Goal: Task Accomplishment & Management: Complete application form

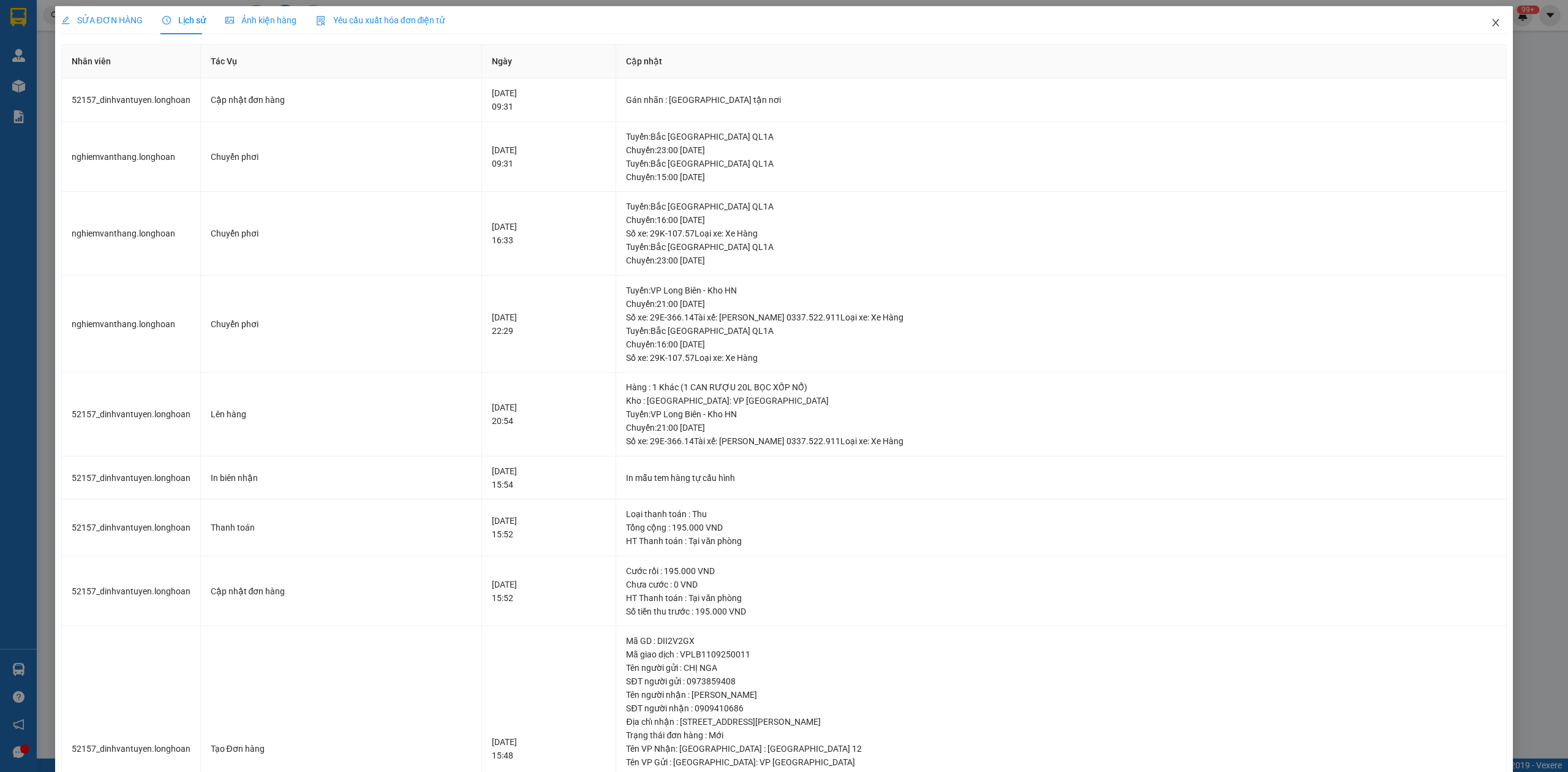
click at [1484, 30] on span "Close" at bounding box center [1496, 23] width 34 height 35
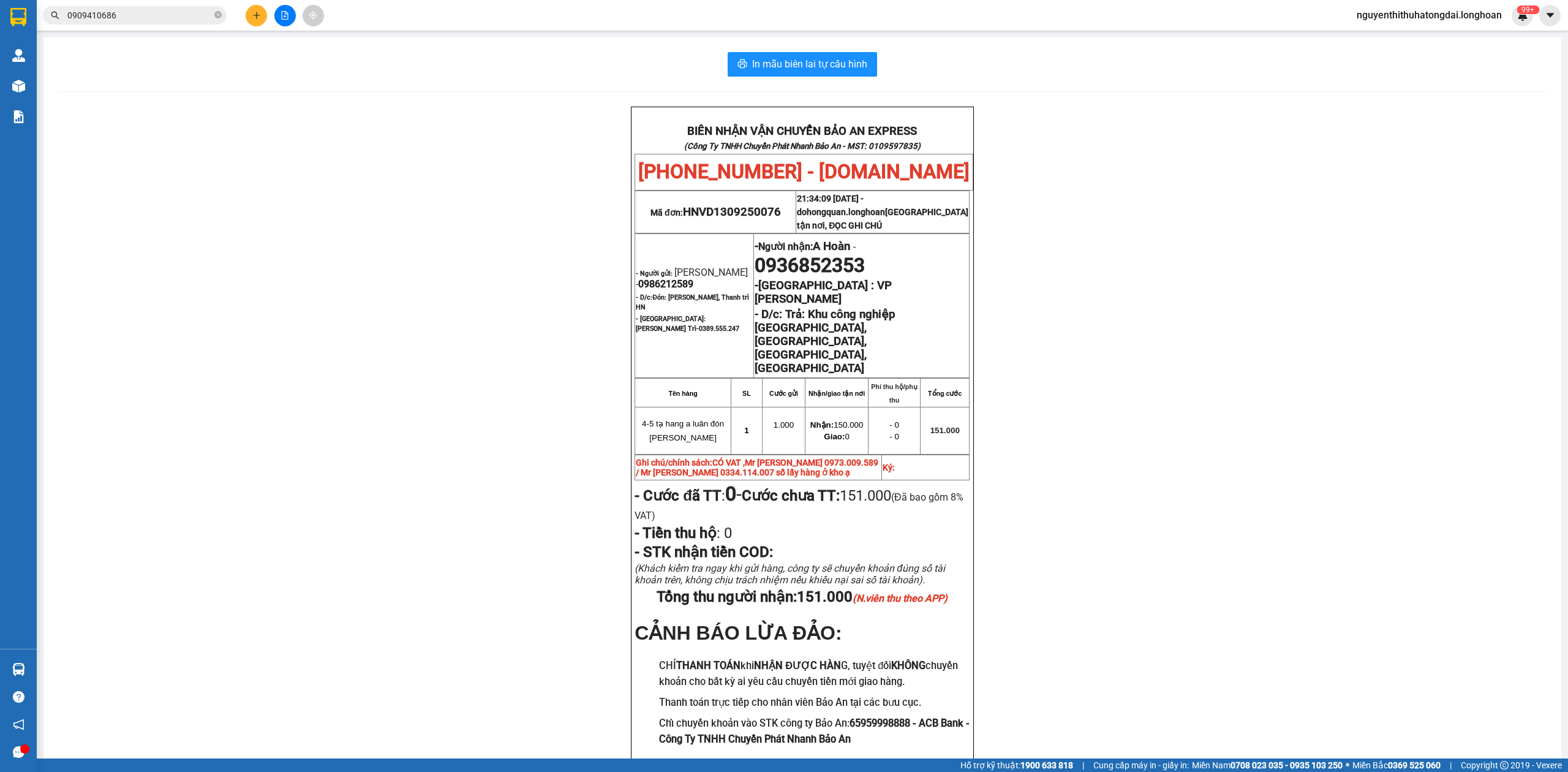
click at [166, 18] on input "0909410686" at bounding box center [139, 15] width 145 height 14
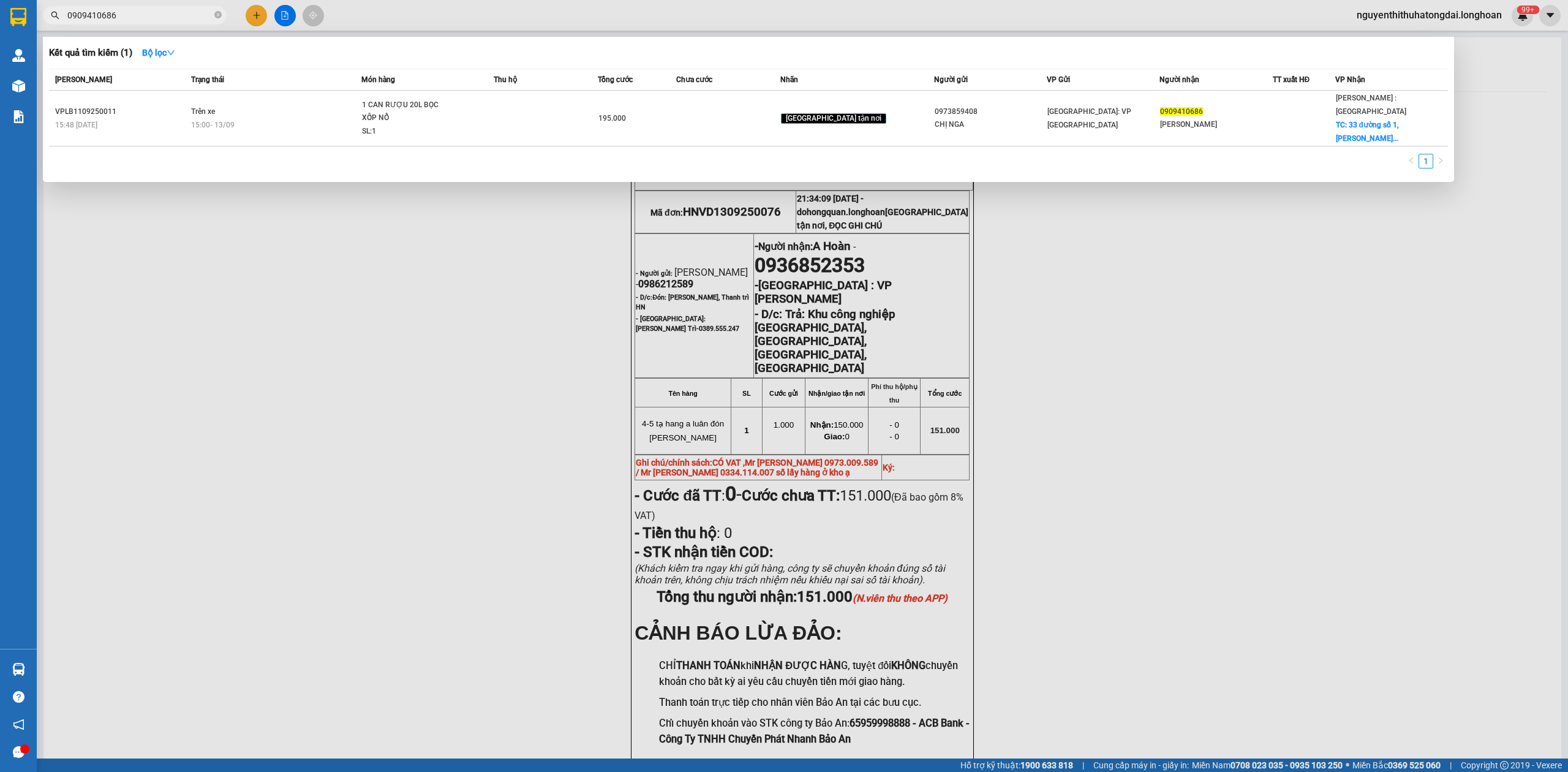
click at [166, 18] on input "0909410686" at bounding box center [139, 15] width 145 height 14
paste input "36726289"
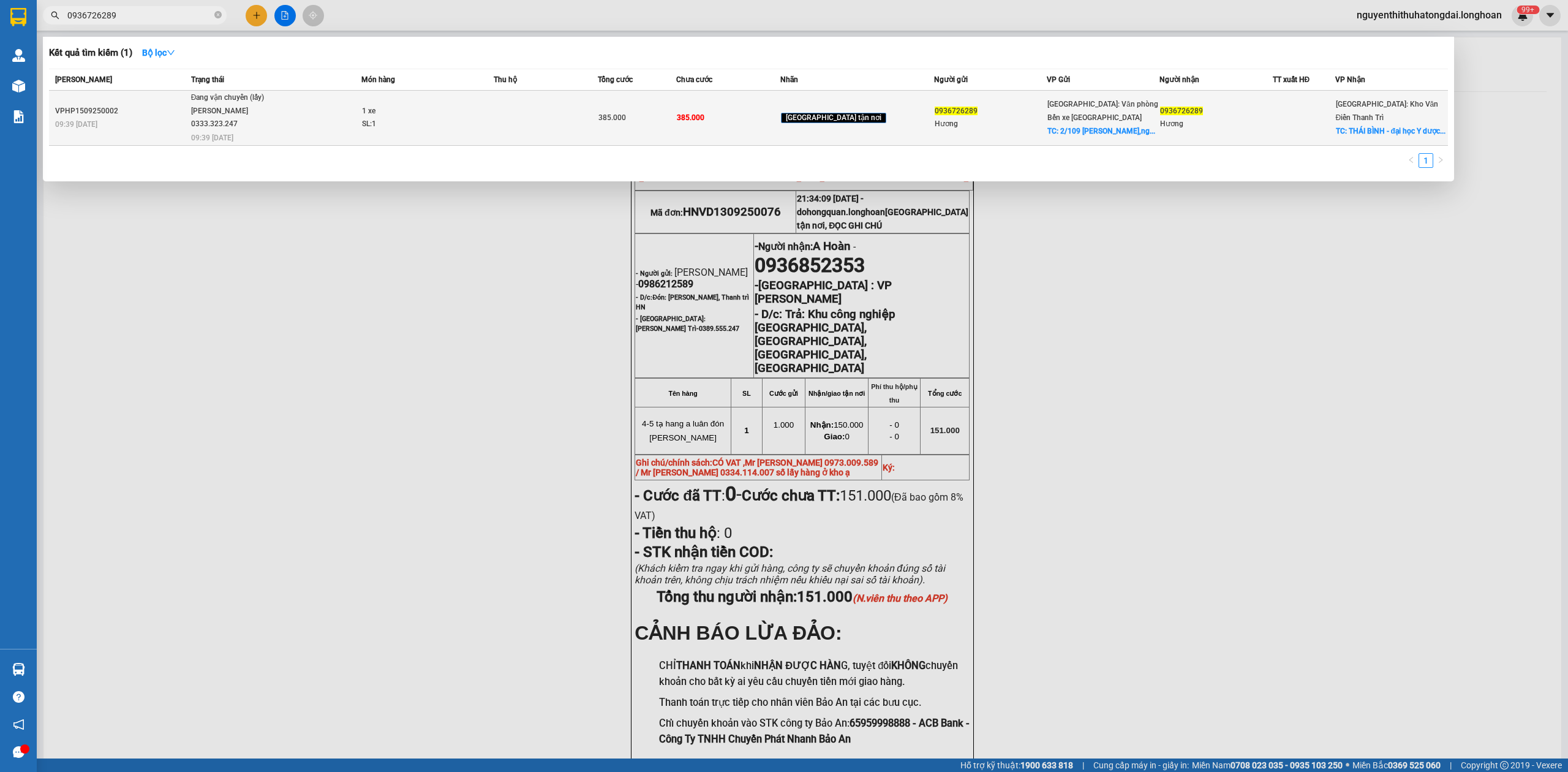
type input "0936726289"
click at [320, 125] on span "Đang vận chuyển (lấy) [PERSON_NAME] 0333.323.247 09:39 [DATE]" at bounding box center [276, 116] width 171 height 51
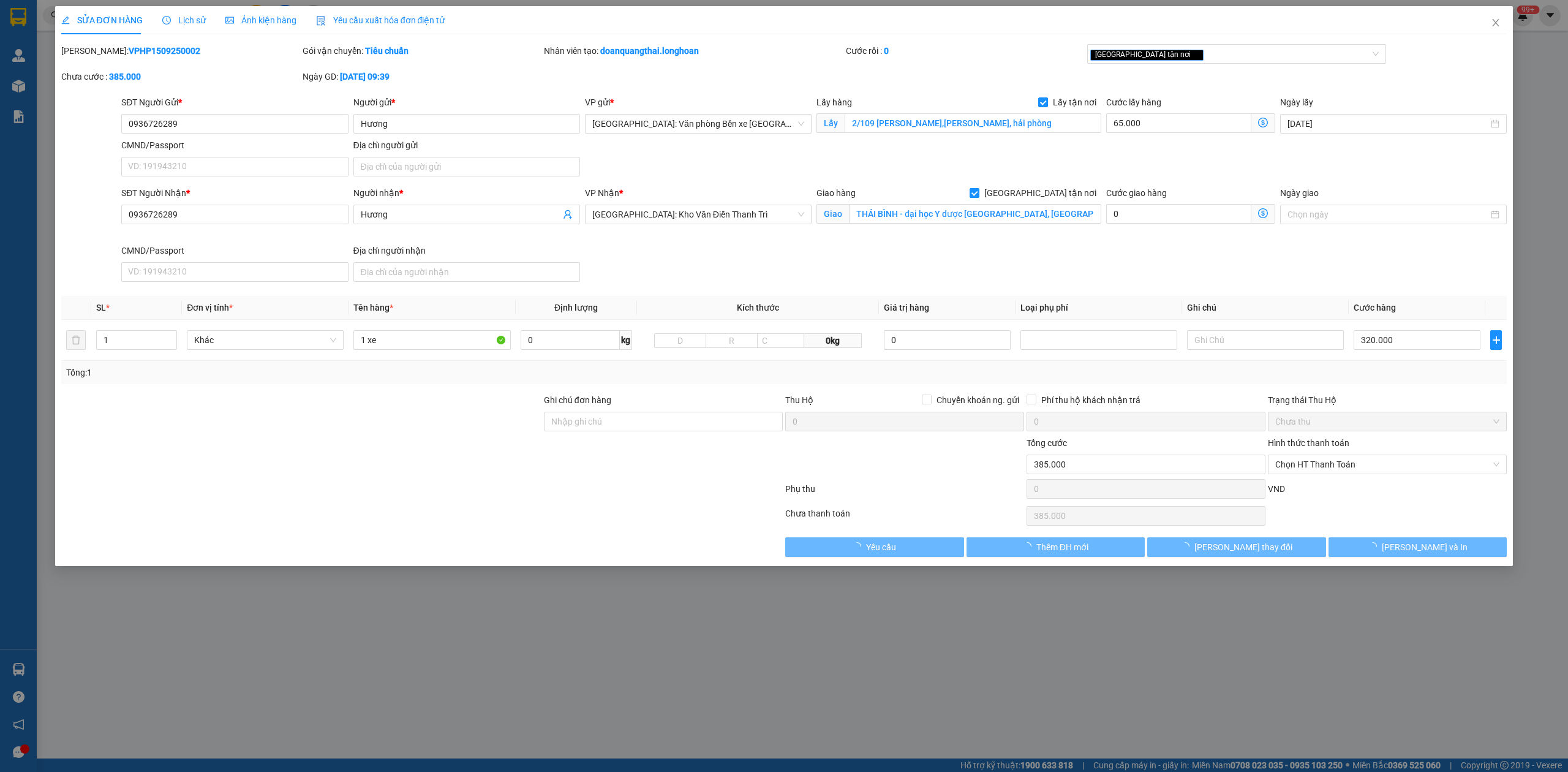
type input "0936726289"
type input "Hương"
checkbox input "true"
type input "2/109 [PERSON_NAME],[PERSON_NAME], hải phòng"
type input "0936726289"
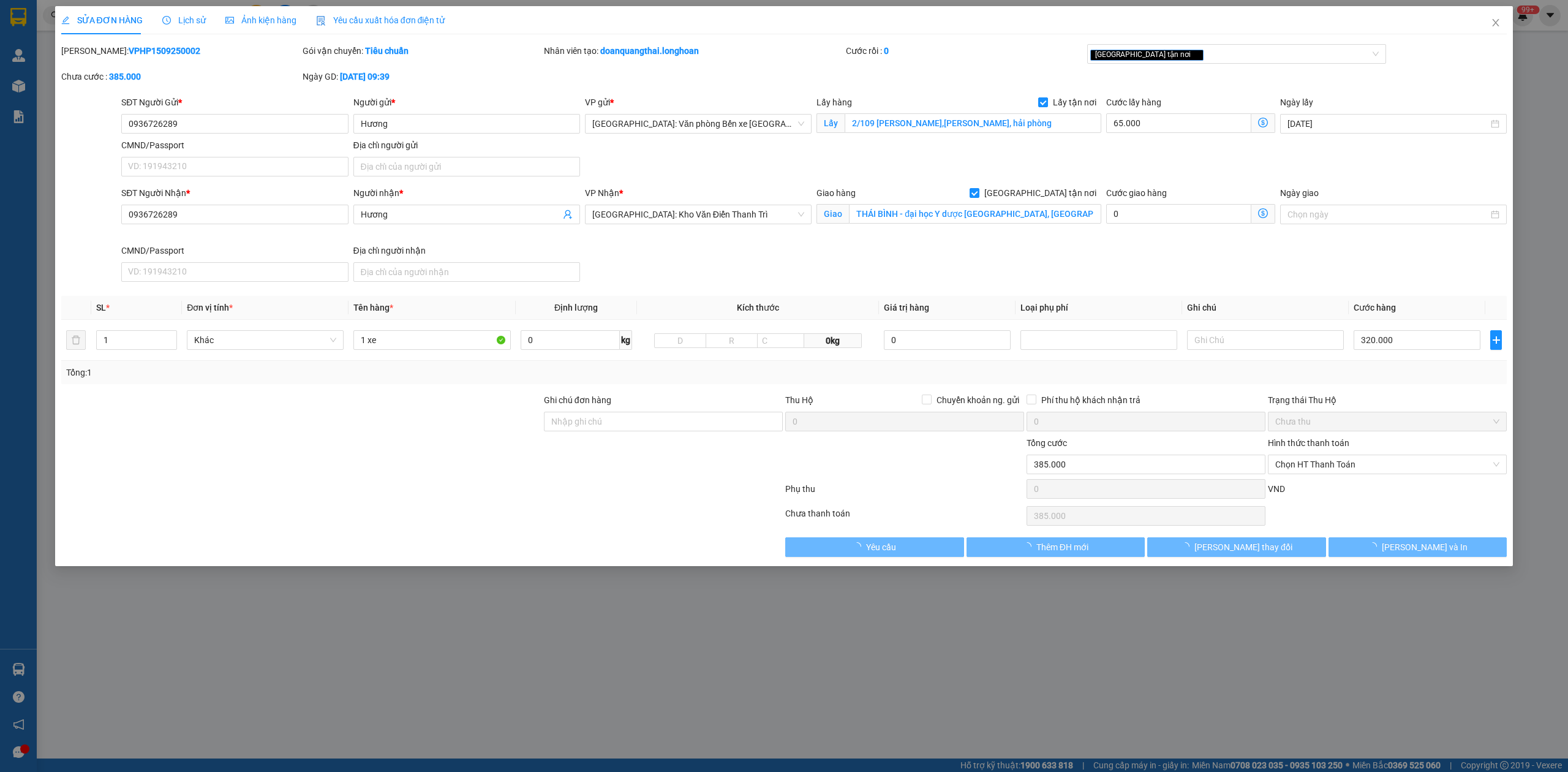
type input "Hương"
checkbox input "true"
type input "THÁI BÌNH - đại học Y dược [GEOGRAPHIC_DATA], [GEOGRAPHIC_DATA]"
type input "385.000"
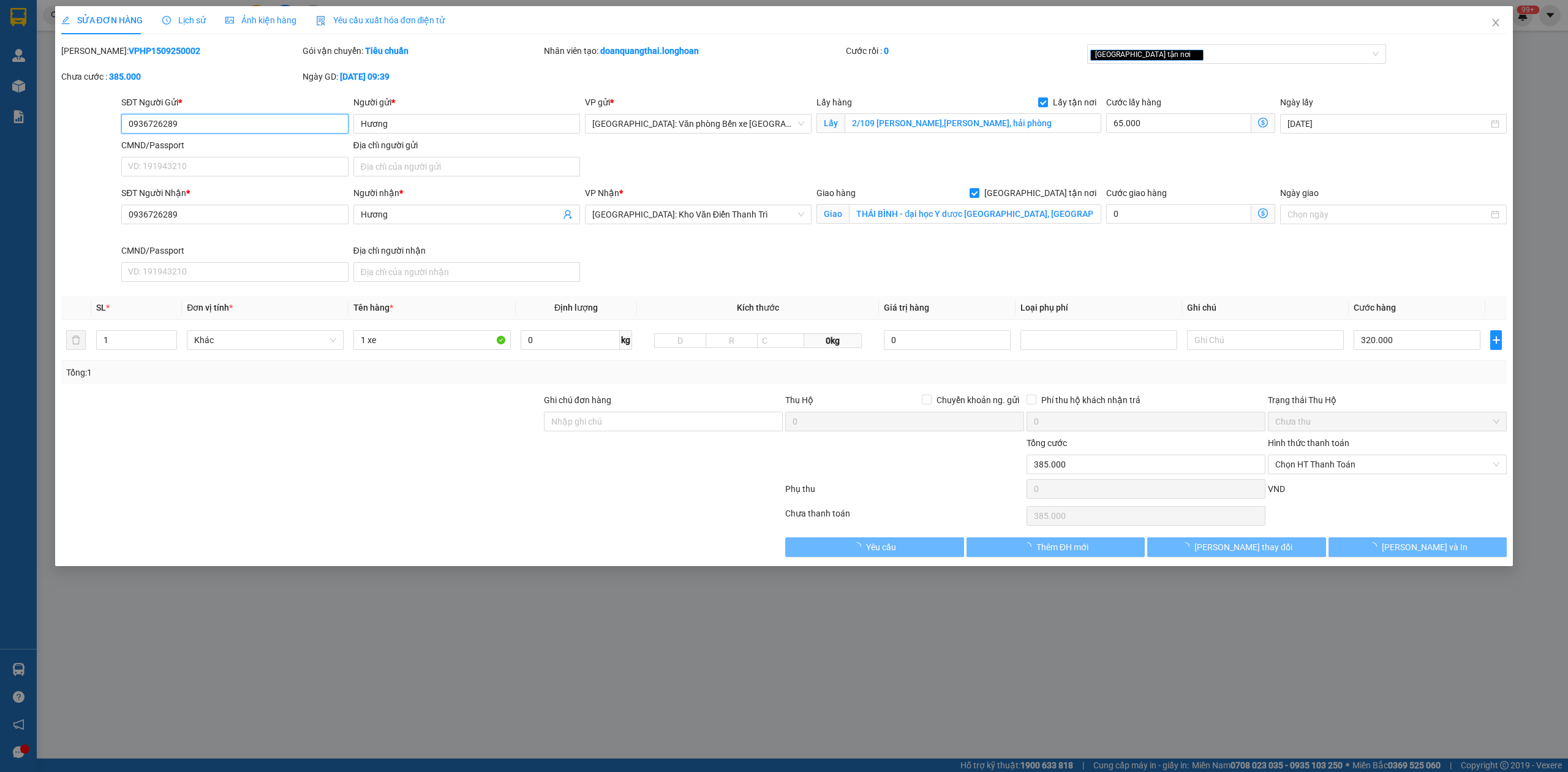
click at [187, 18] on span "Lịch sử" at bounding box center [184, 20] width 44 height 10
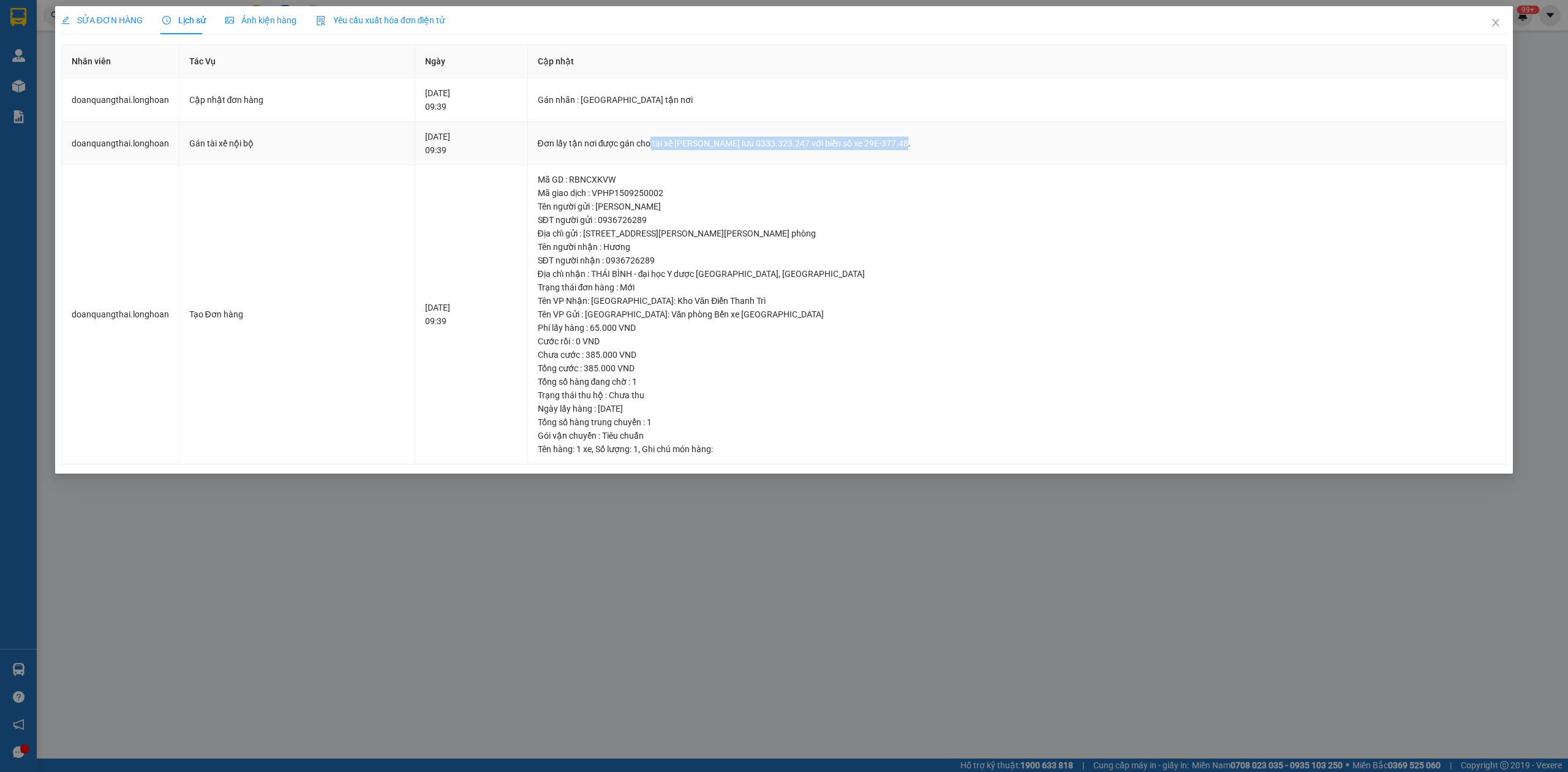
drag, startPoint x: 690, startPoint y: 141, endPoint x: 963, endPoint y: 121, distance: 273.7
click at [963, 122] on td "Đơn lấy tận nơi được gán cho tài xế [PERSON_NAME] lưu 0333.323.247 với biển số …" at bounding box center [1017, 144] width 979 height 44
copy div "tài xế [PERSON_NAME] 0333.323.247 với biển số xe 29E-377.48."
click at [1500, 32] on span "Close" at bounding box center [1496, 23] width 34 height 35
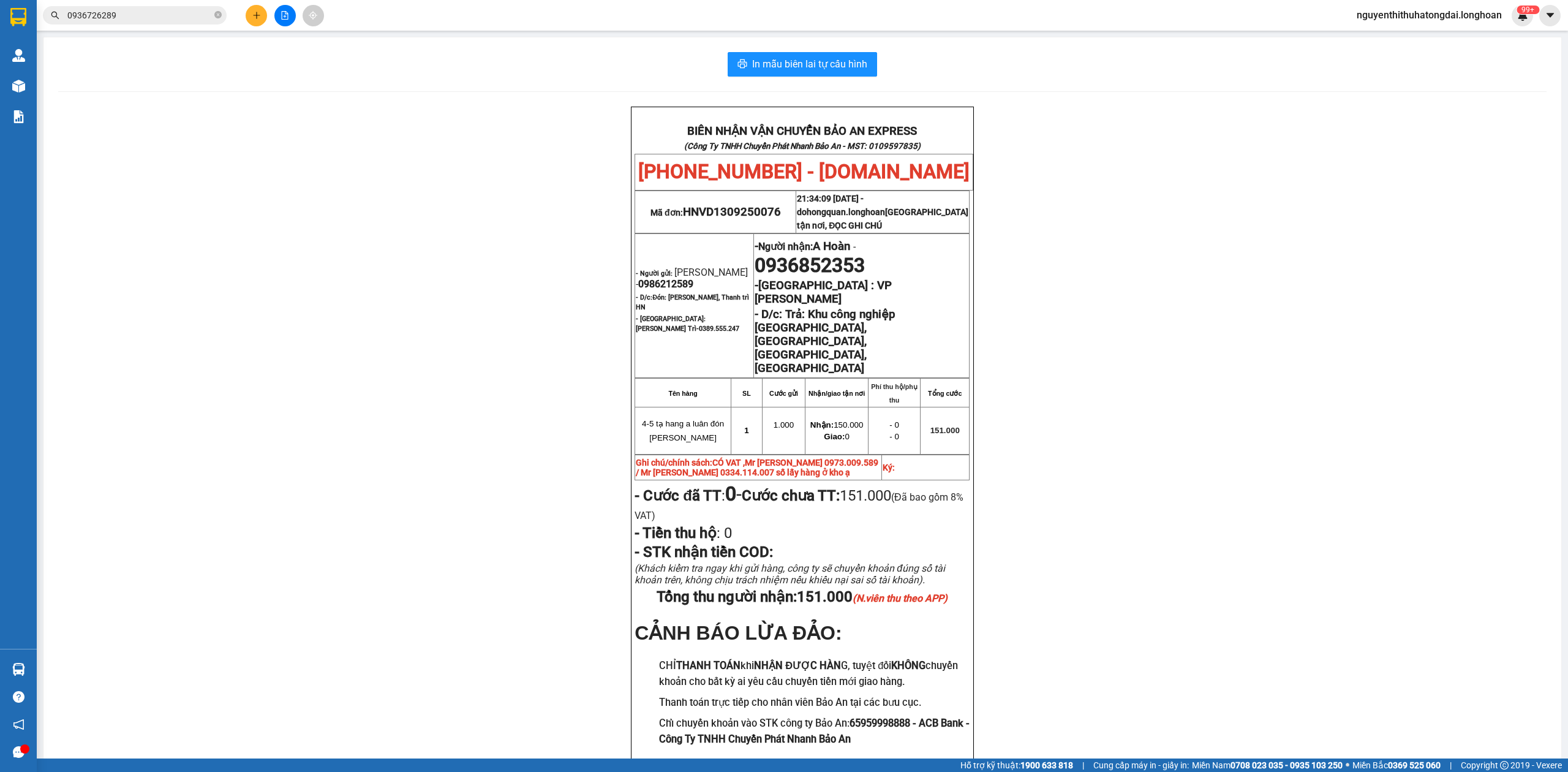
click at [115, 5] on div "Kết quả tìm kiếm ( 1 ) Bộ lọc Mã ĐH Trạng thái Món hàng Thu hộ Tổng cước Chưa c…" at bounding box center [119, 15] width 239 height 22
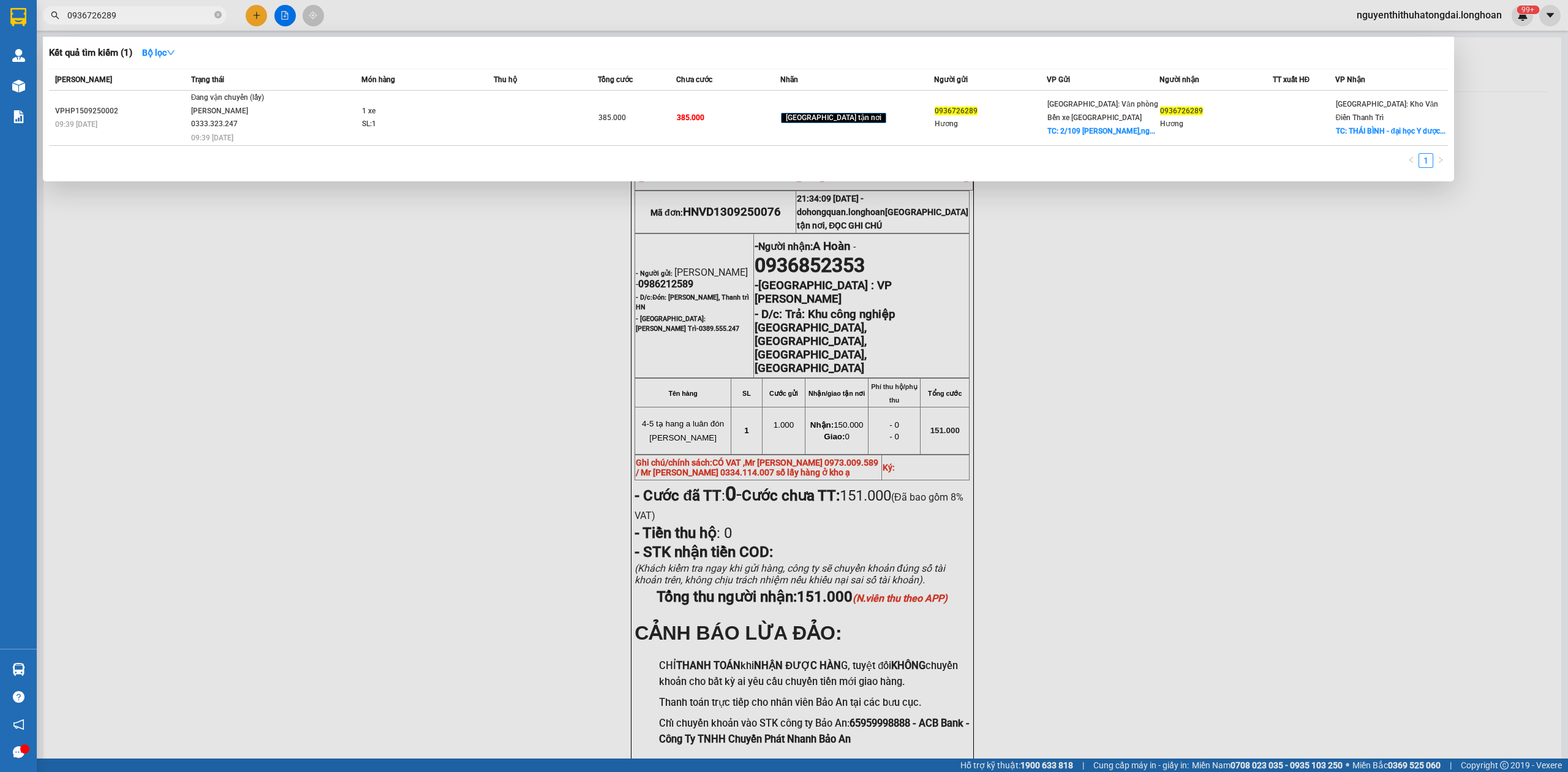
click at [118, 17] on input "0936726289" at bounding box center [139, 15] width 145 height 14
paste input "87005742"
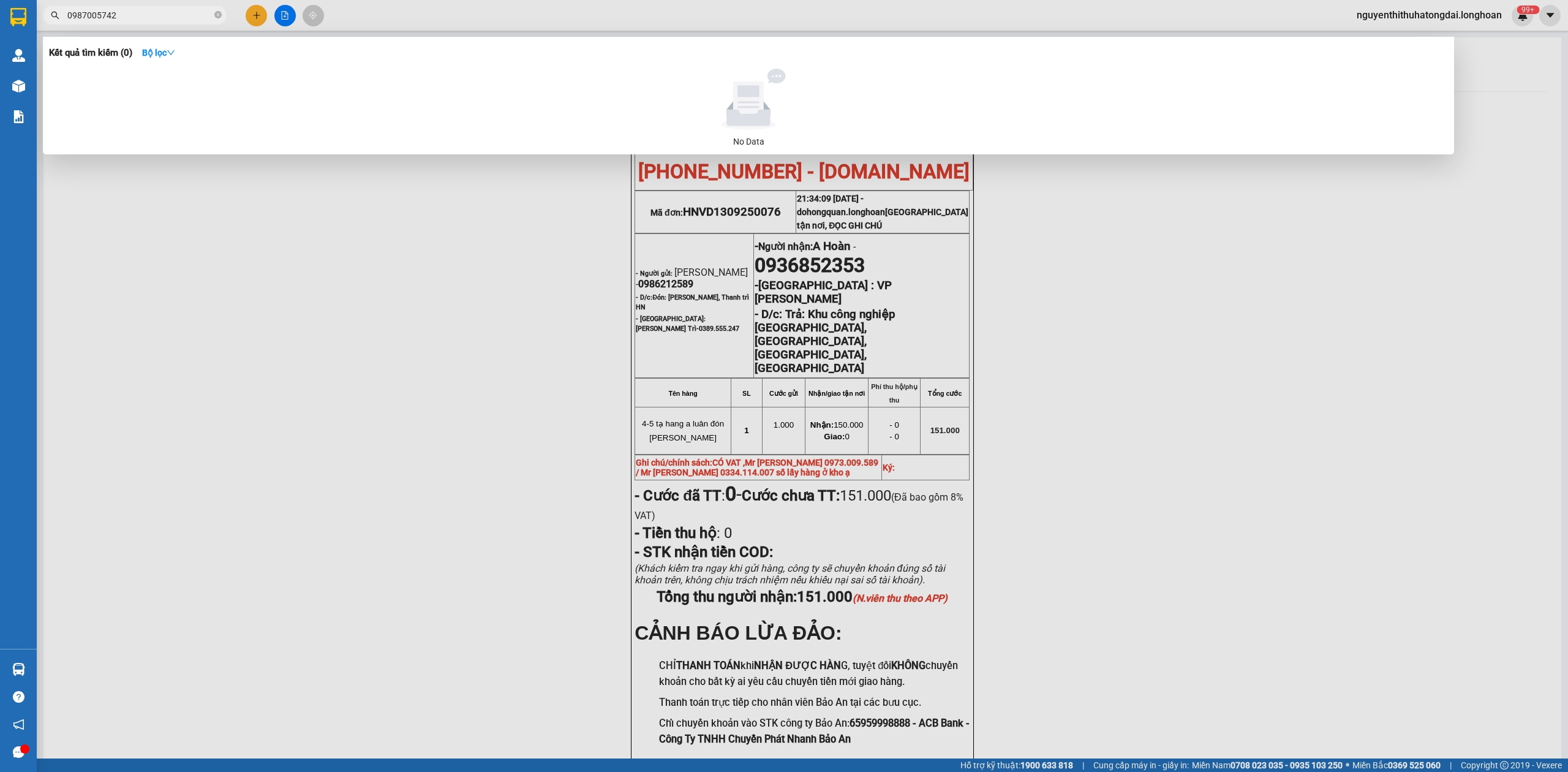
click at [107, 21] on input "0987005742" at bounding box center [139, 15] width 145 height 14
paste input "07848600"
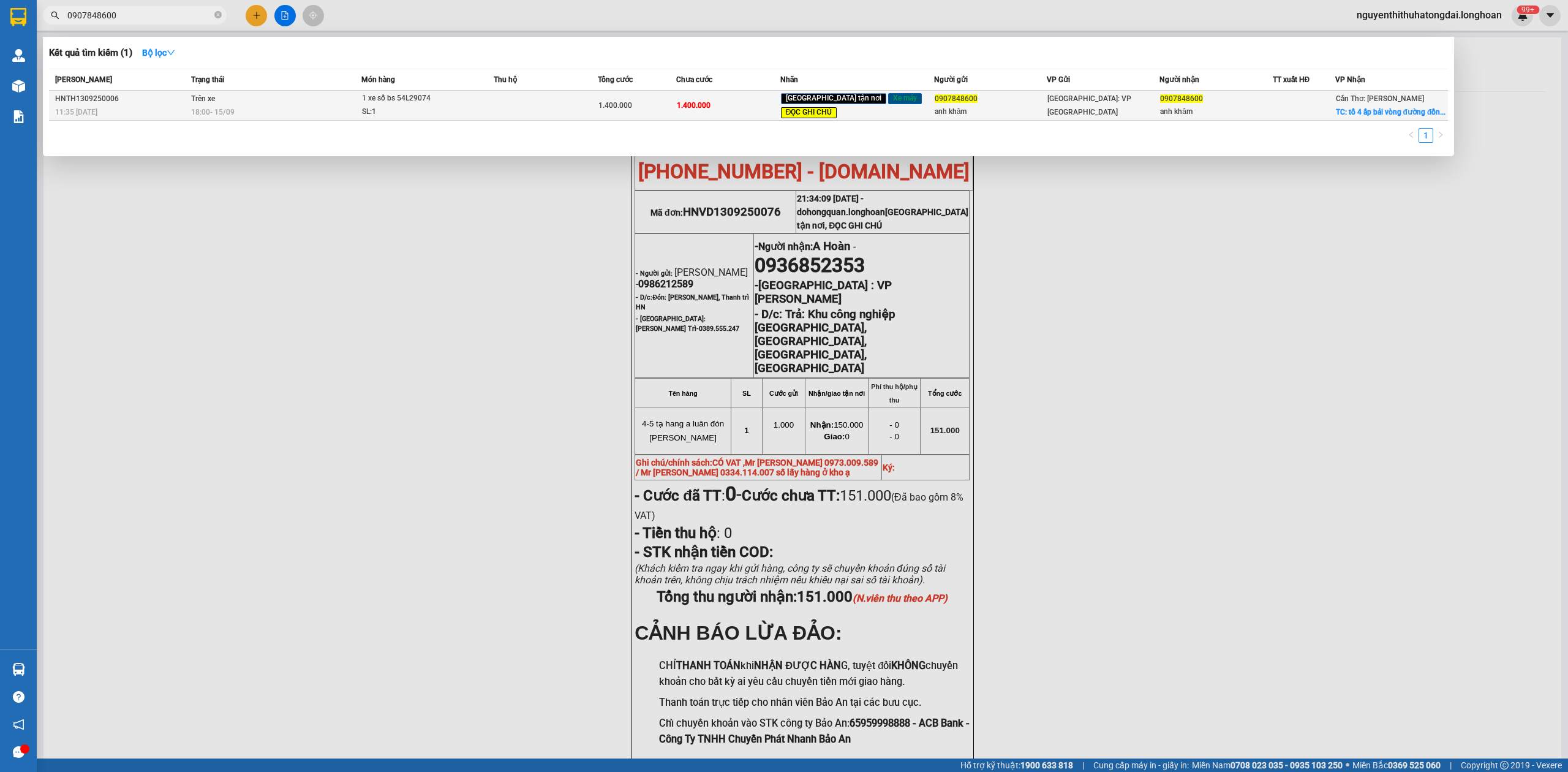
type input "0907848600"
click at [329, 100] on td "Trên xe 18:00 [DATE]" at bounding box center [275, 105] width 174 height 30
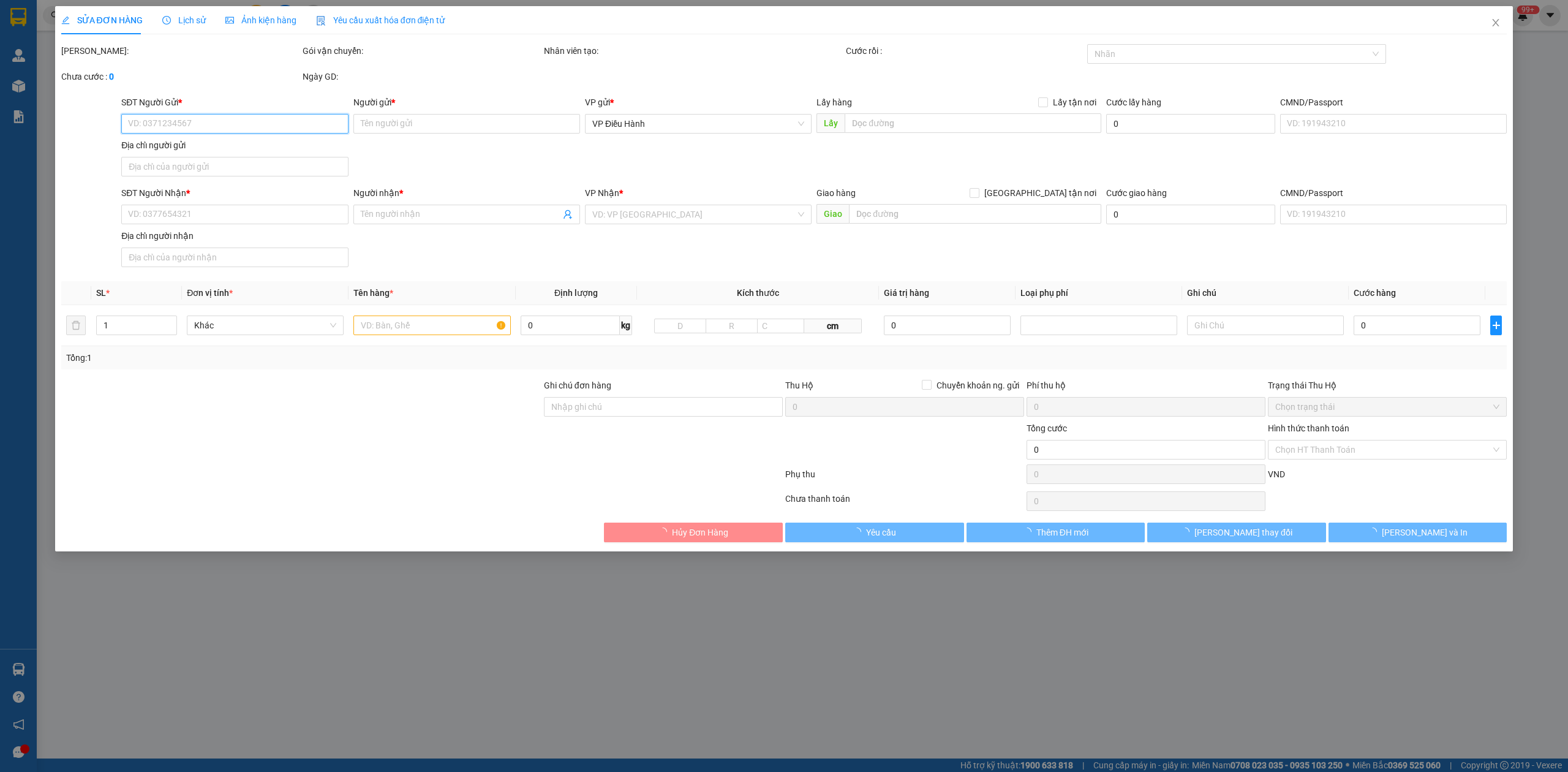
type input "0907848600"
type input "anh khăm"
type input "0907848600"
type input "anh khăm"
checkbox input "true"
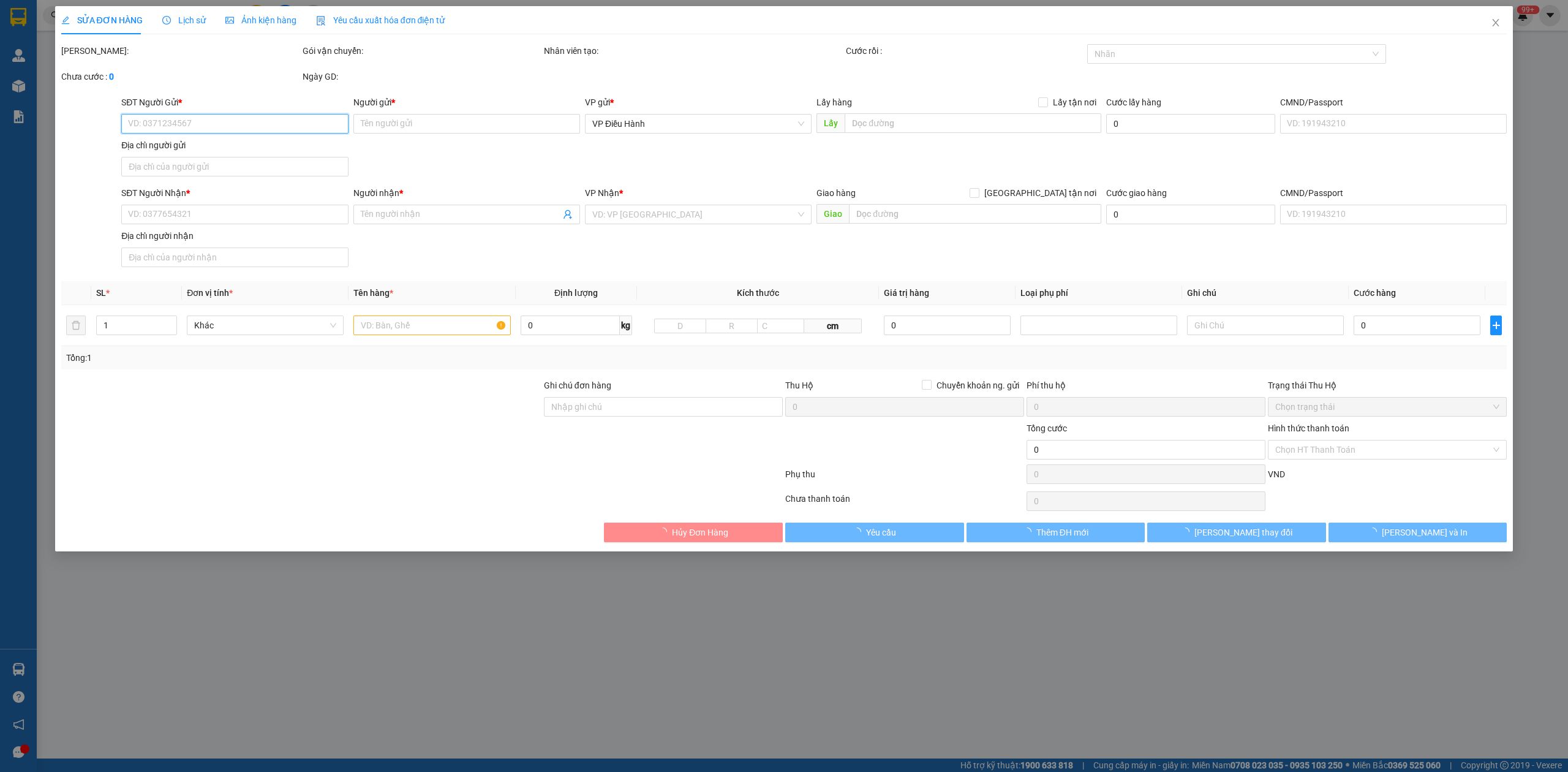
type input "tổ 4 ấp bải vòng đường đồng tranh,xã [GEOGRAPHIC_DATA]"
type input "KHÁCH YÊU CẦU BỌC MỖI XỐP NỔ"
type input "1.400.000"
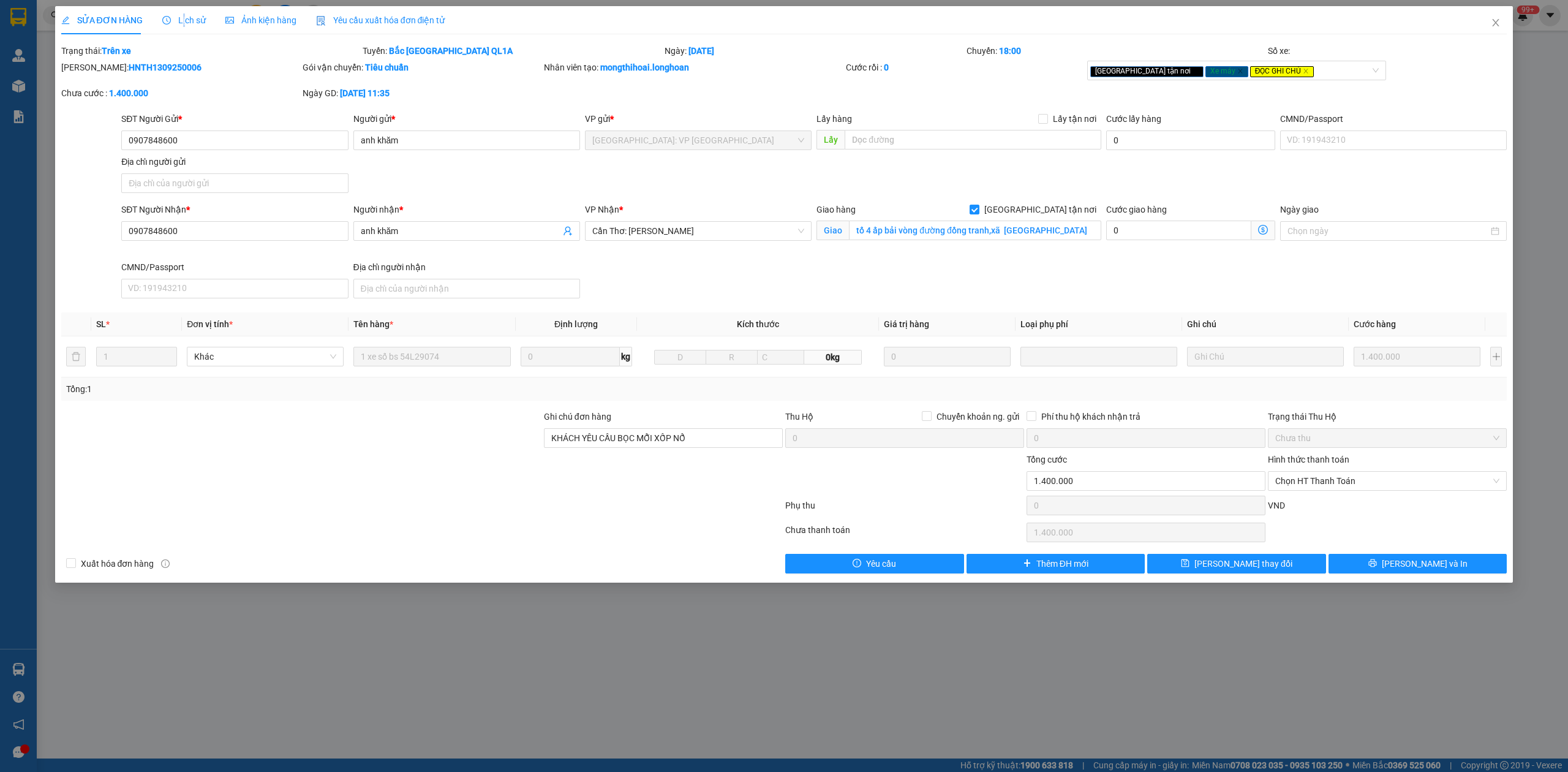
click at [182, 12] on div "Lịch sử" at bounding box center [184, 20] width 44 height 28
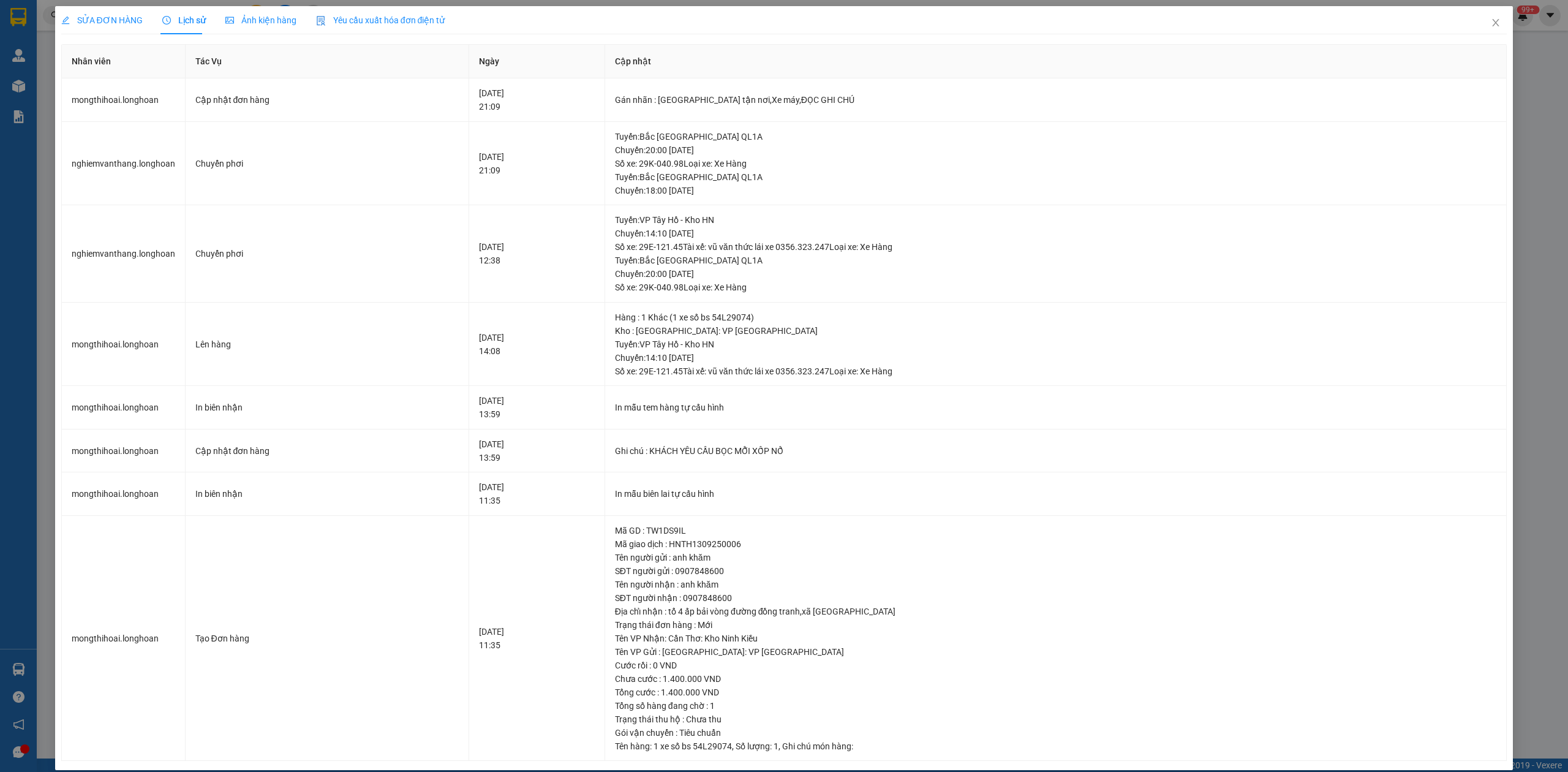
click at [108, 23] on span "SỬA ĐƠN HÀNG" at bounding box center [102, 20] width 81 height 10
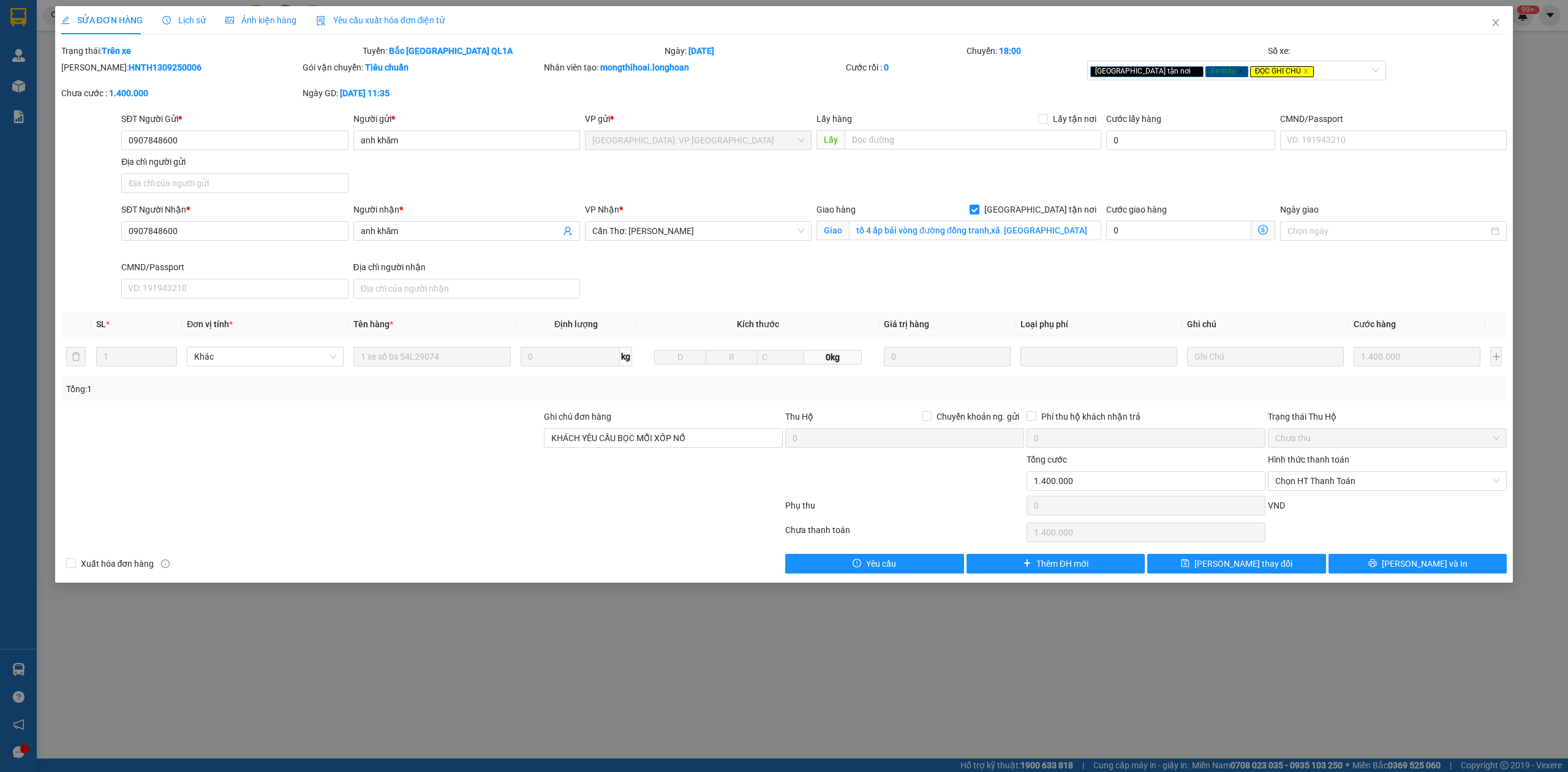
click at [177, 23] on span "Lịch sử" at bounding box center [184, 20] width 44 height 10
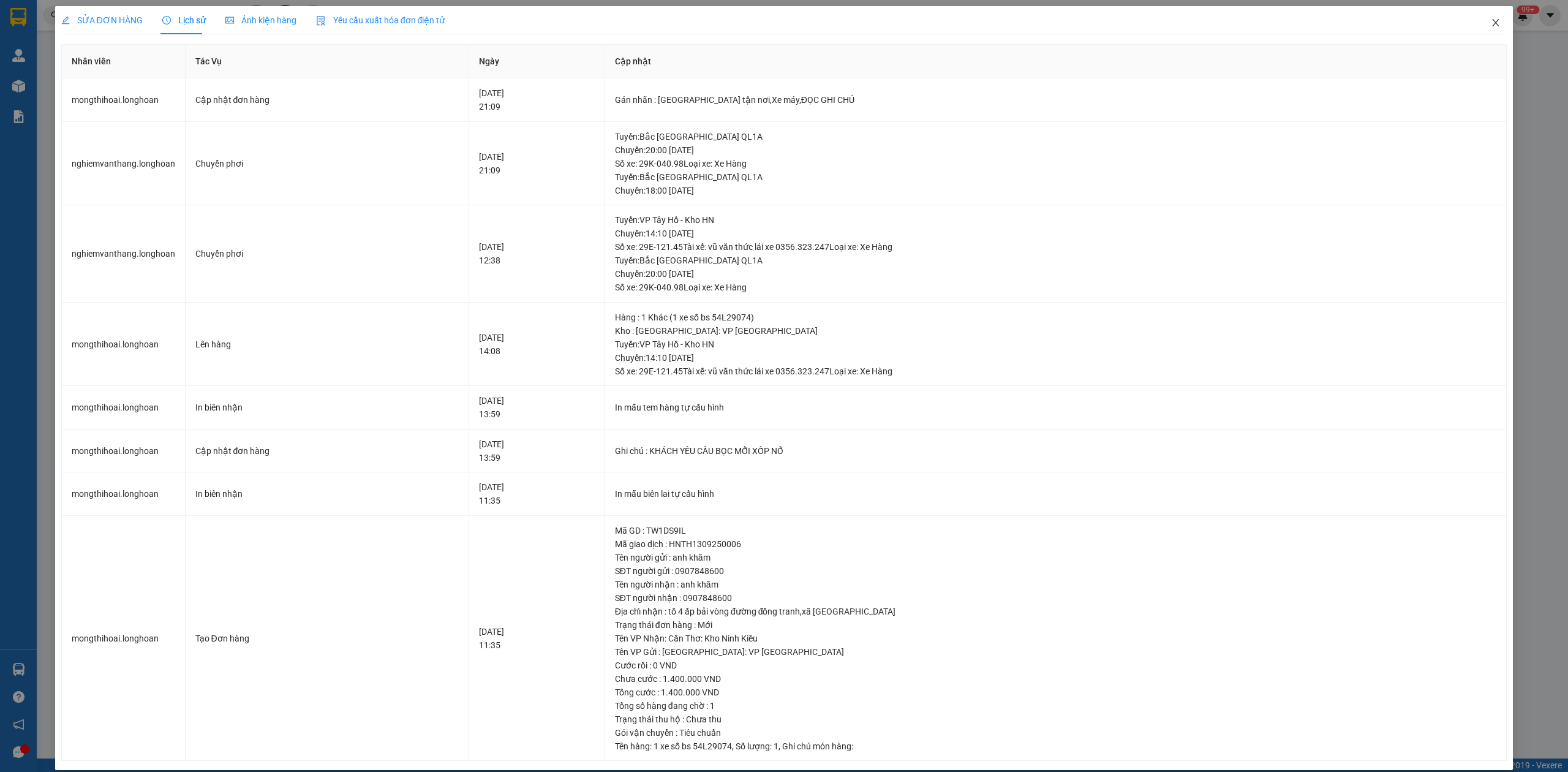
click at [1493, 23] on icon "close" at bounding box center [1496, 23] width 7 height 7
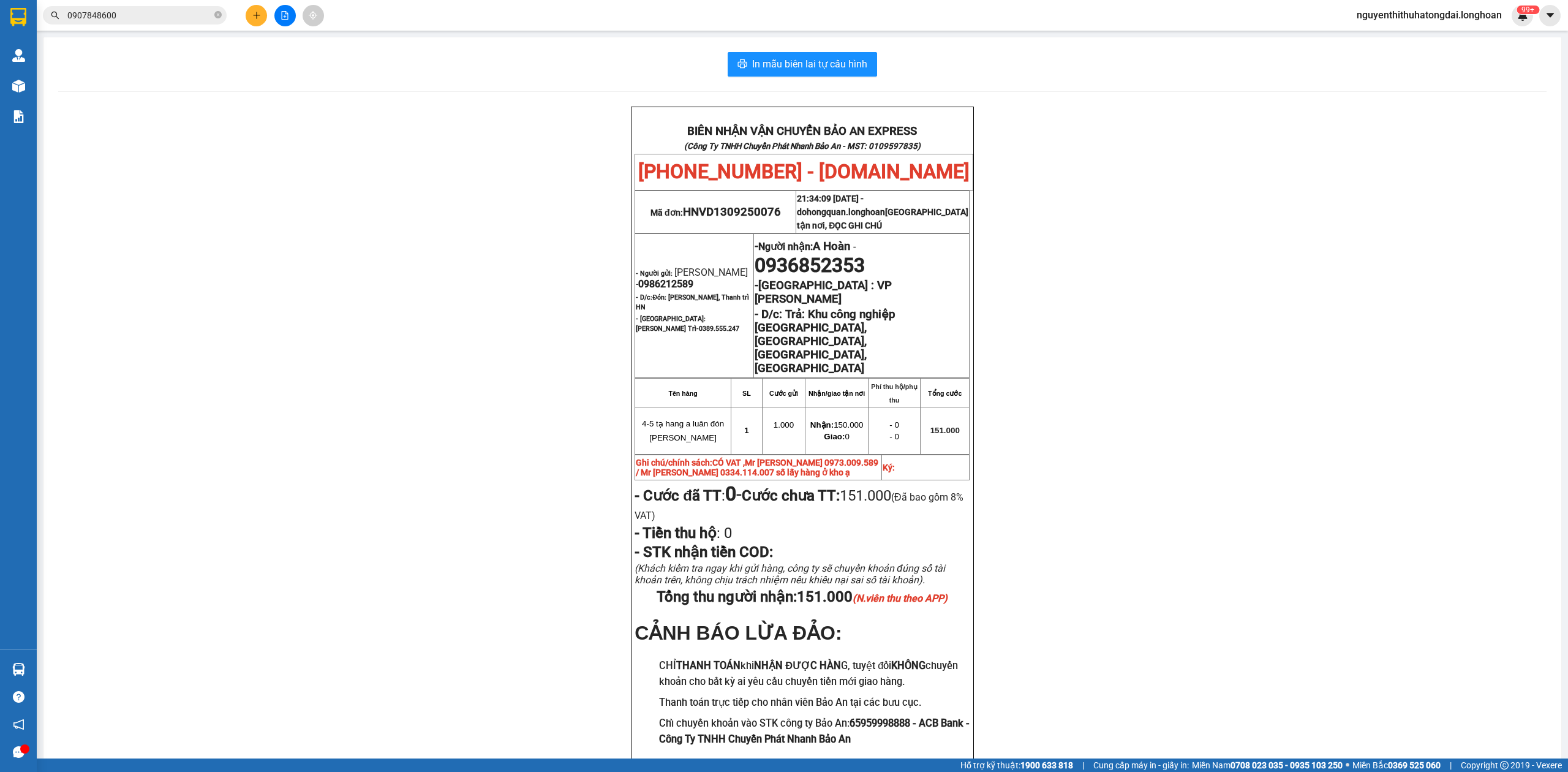
click at [106, 12] on input "0907848600" at bounding box center [139, 15] width 145 height 14
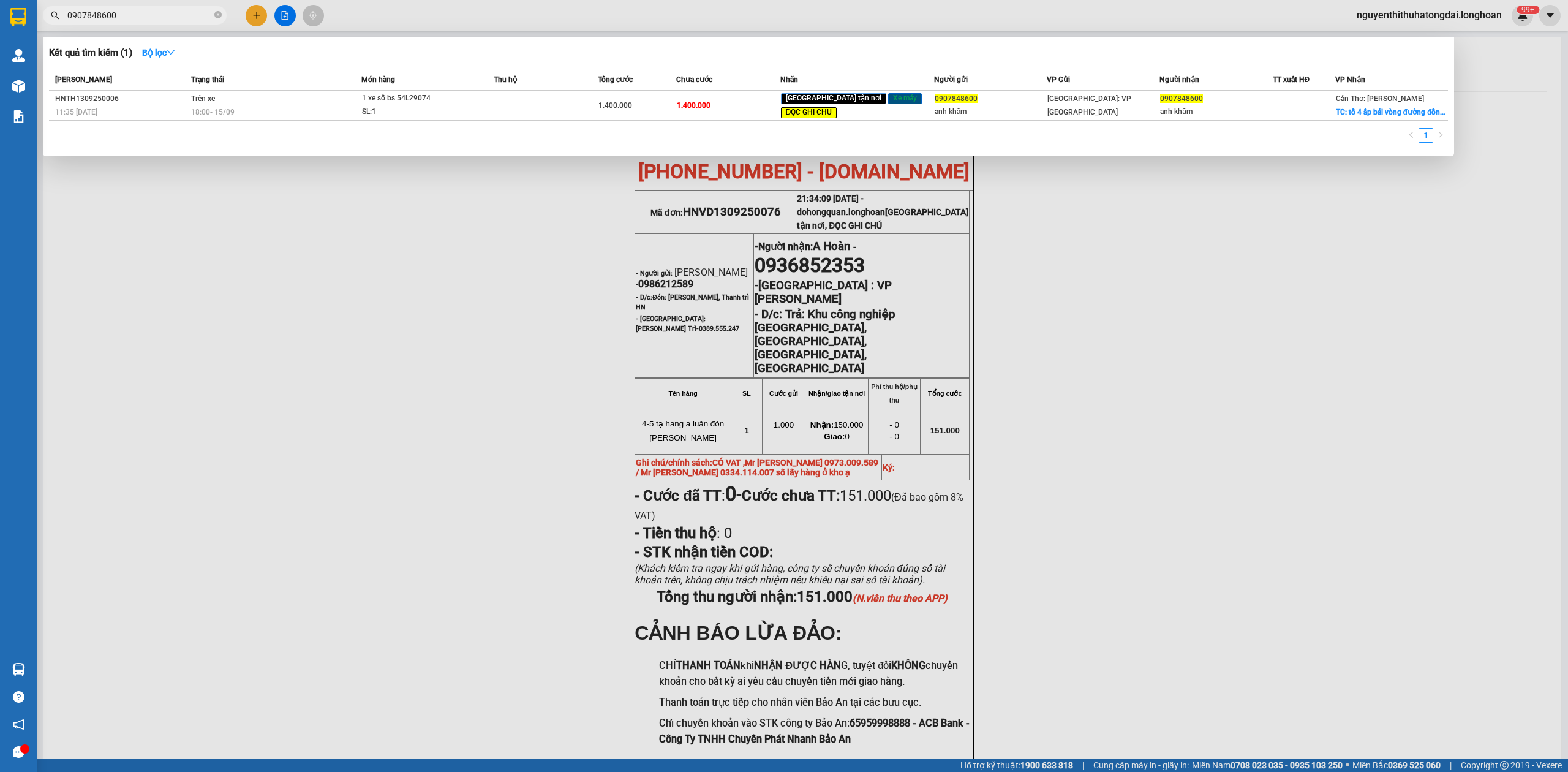
click at [106, 12] on input "0907848600" at bounding box center [139, 15] width 145 height 14
paste input "348143741"
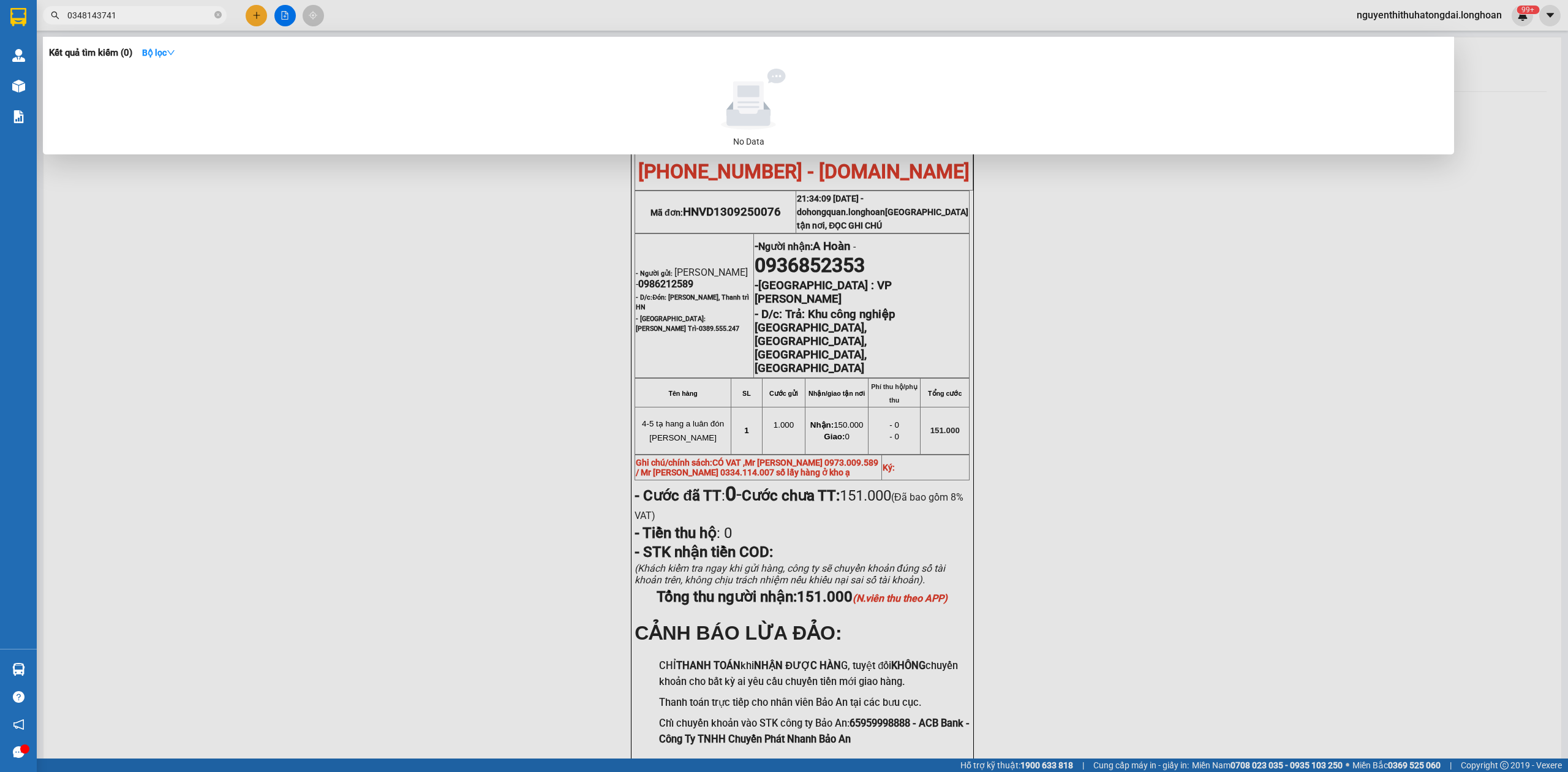
type input "0348143741"
click at [84, 14] on input "0348143741" at bounding box center [139, 15] width 145 height 14
